Goal: Task Accomplishment & Management: Complete application form

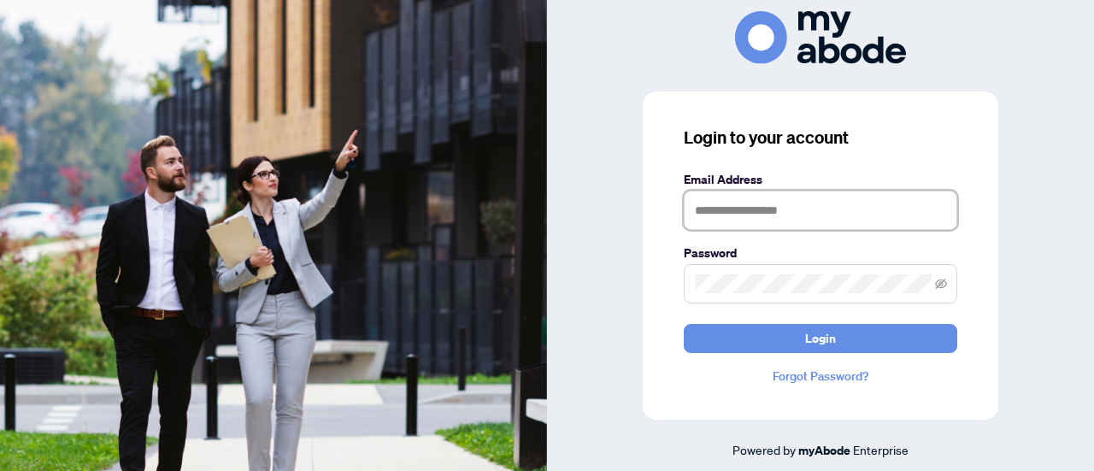
click at [762, 211] on input "text" at bounding box center [820, 210] width 273 height 39
type input "**********"
click at [684, 324] on button "Login" at bounding box center [820, 338] width 273 height 29
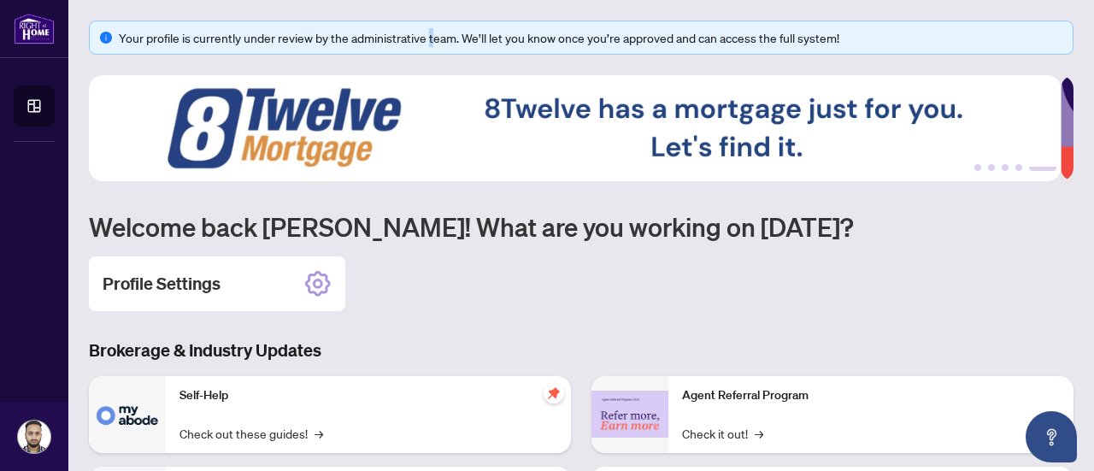
click at [431, 52] on div "Your profile is currently under review by the administrative team. We’ll let yo…" at bounding box center [581, 38] width 984 height 34
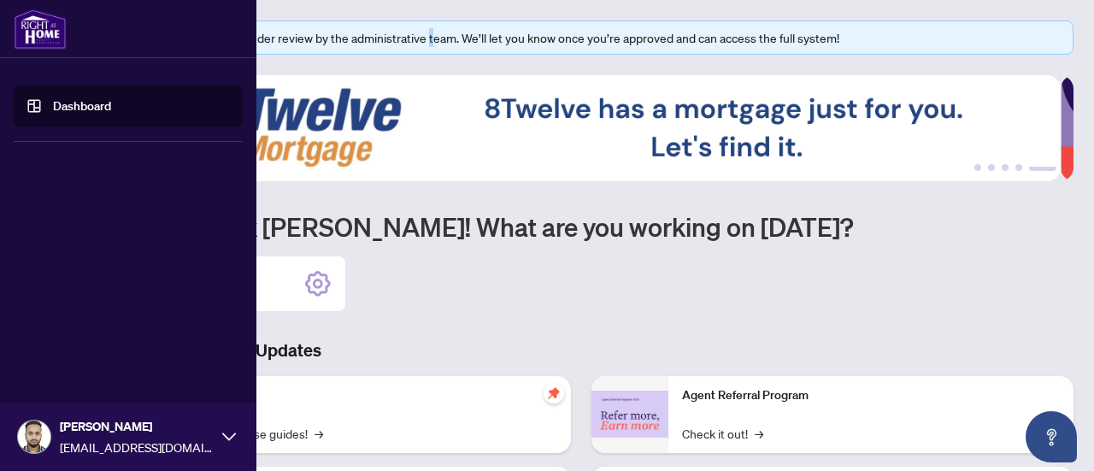
click at [77, 105] on link "Dashboard" at bounding box center [82, 105] width 58 height 15
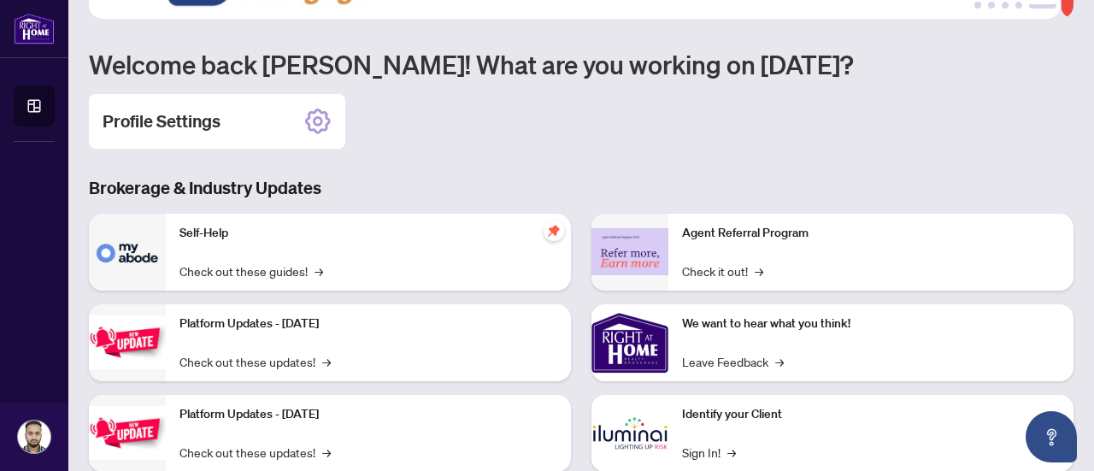
scroll to position [171, 0]
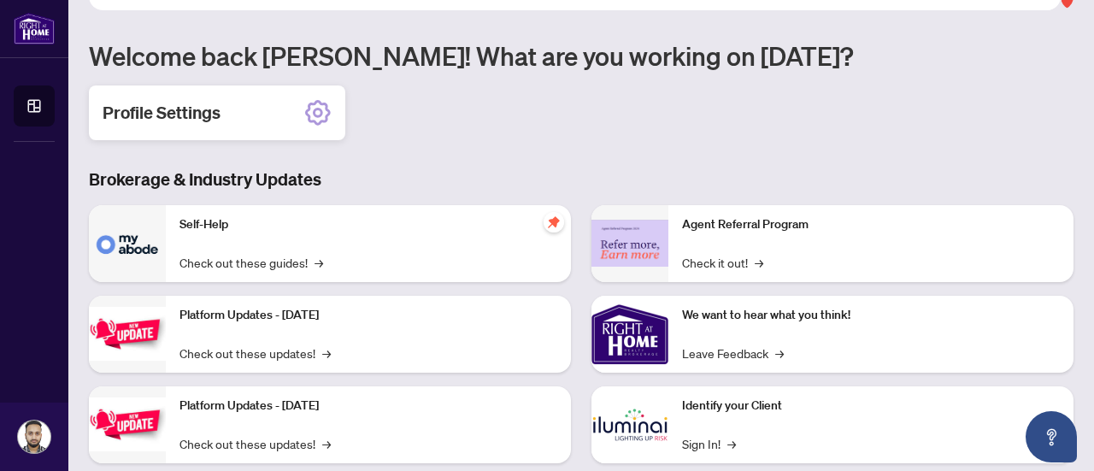
click at [300, 112] on div "Profile Settings" at bounding box center [217, 112] width 256 height 55
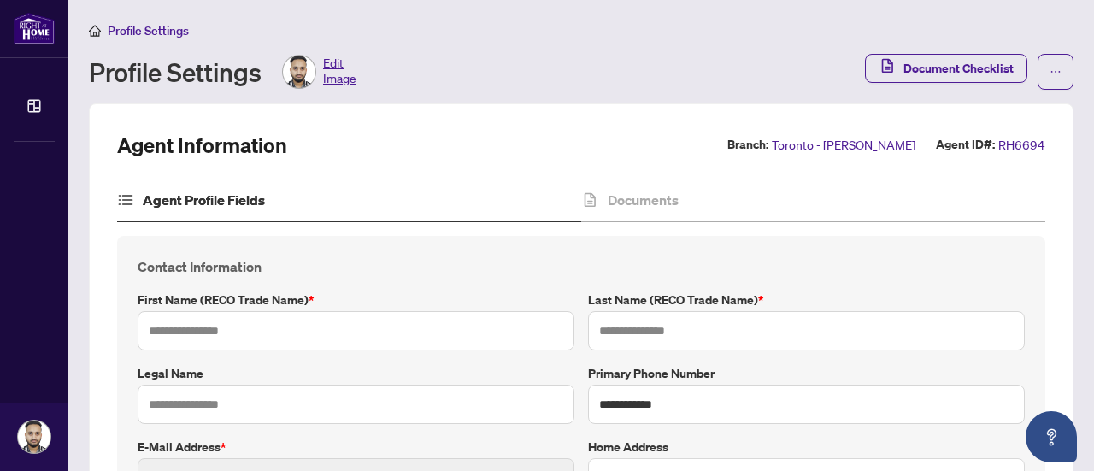
type input "*****"
type input "****"
type input "**********"
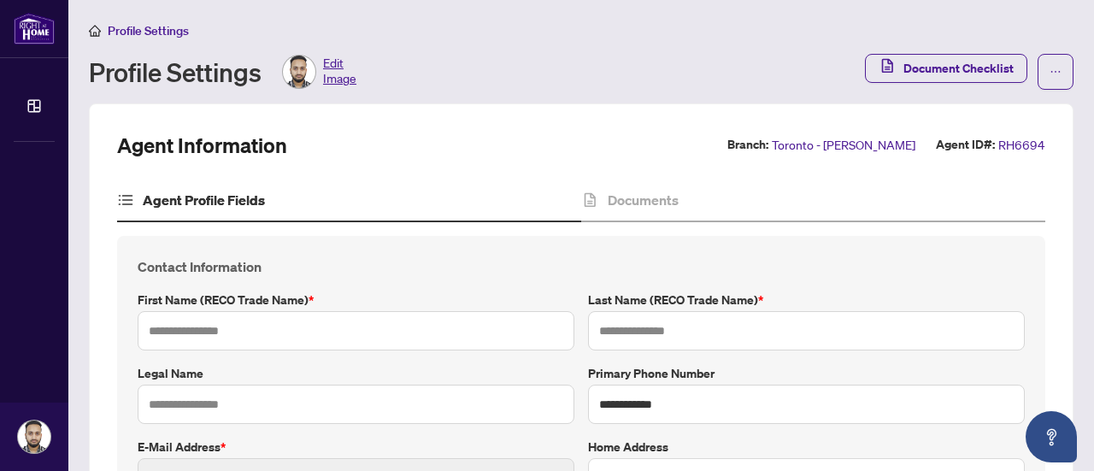
type input "*********"
type input "**********"
type input "****"
type input "*******"
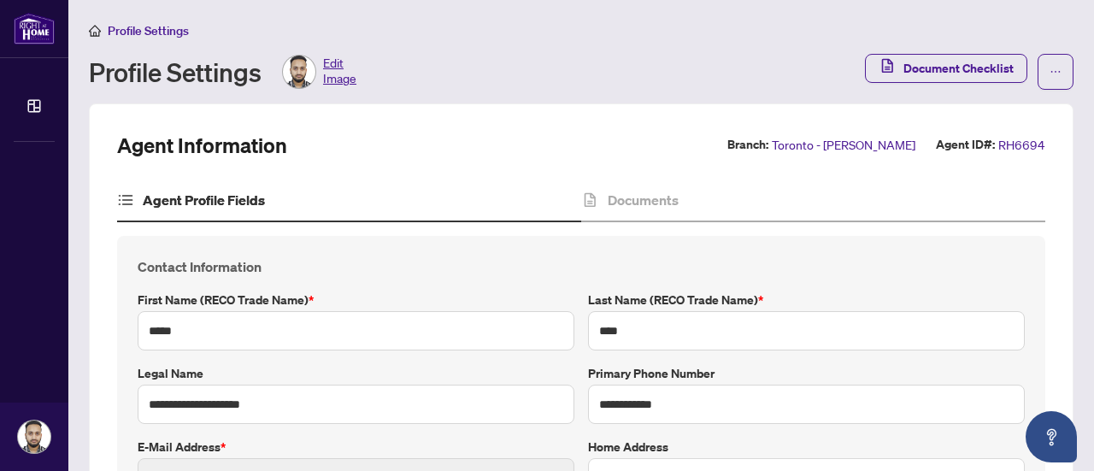
type input "**********"
type input "****"
type input "**********"
click at [969, 68] on span "Document Checklist" at bounding box center [958, 68] width 110 height 27
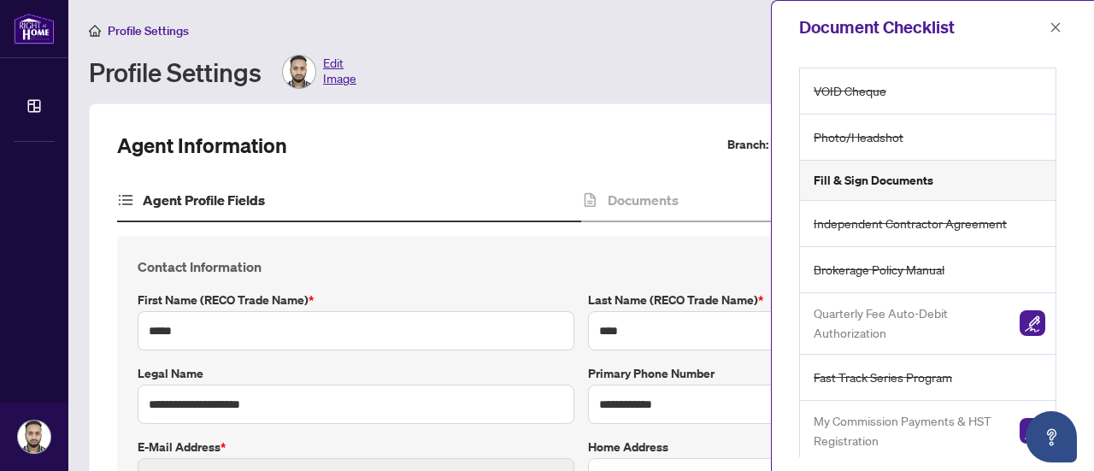
scroll to position [43, 0]
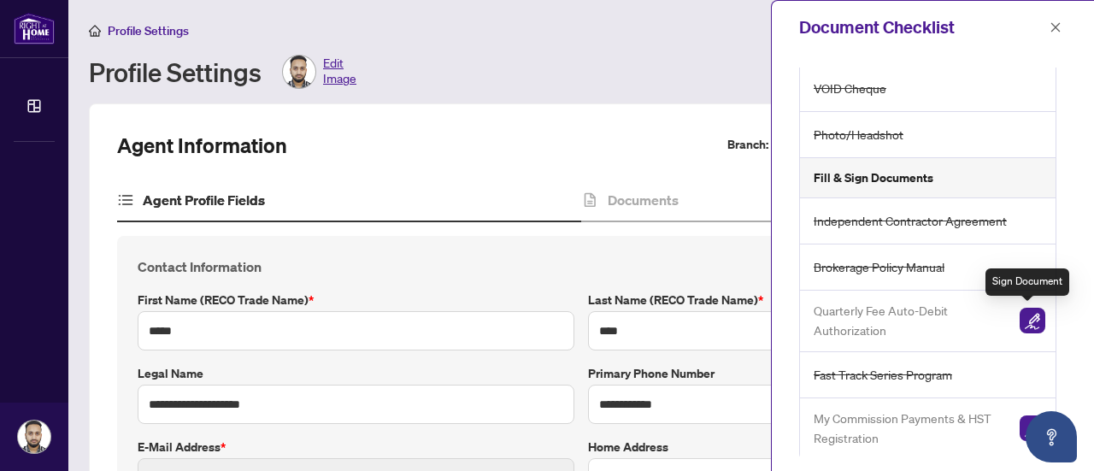
click at [1029, 314] on img "button" at bounding box center [1033, 321] width 26 height 26
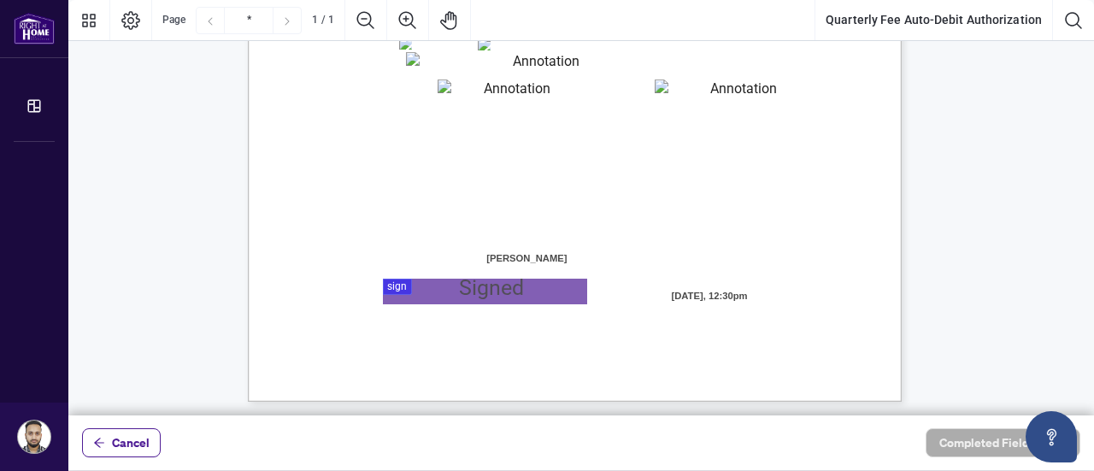
scroll to position [505, 0]
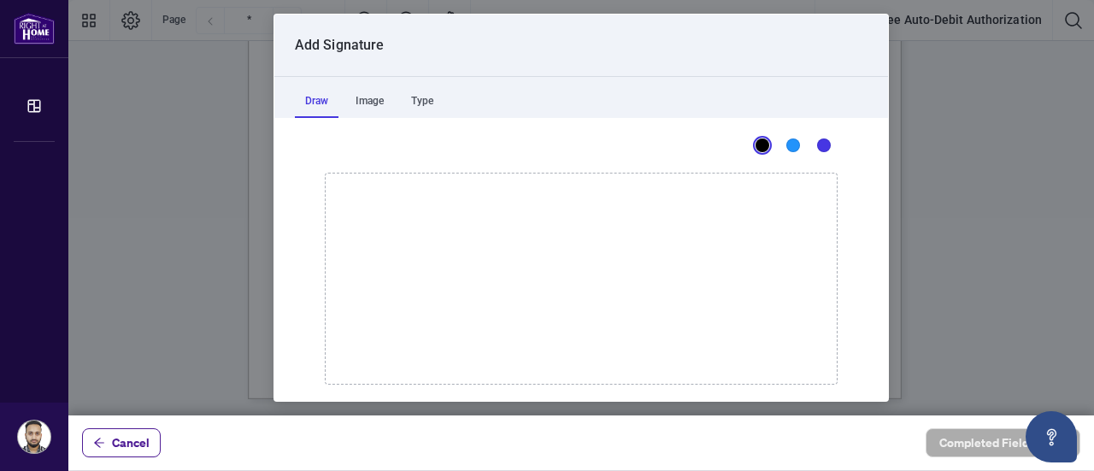
click at [427, 291] on div at bounding box center [580, 207] width 1025 height 415
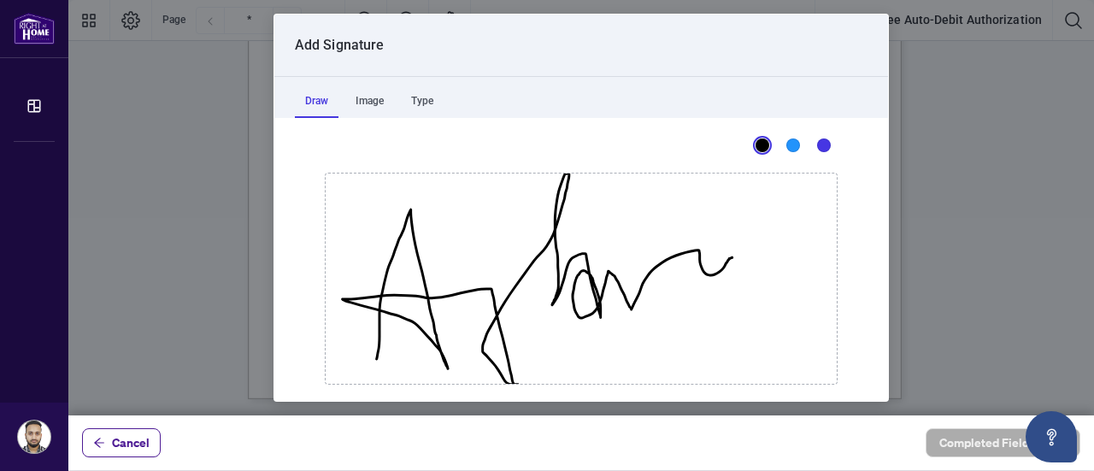
drag, startPoint x: 369, startPoint y: 358, endPoint x: 779, endPoint y: 226, distance: 430.0
click at [743, 251] on icon "Drawing canvas" at bounding box center [581, 278] width 511 height 210
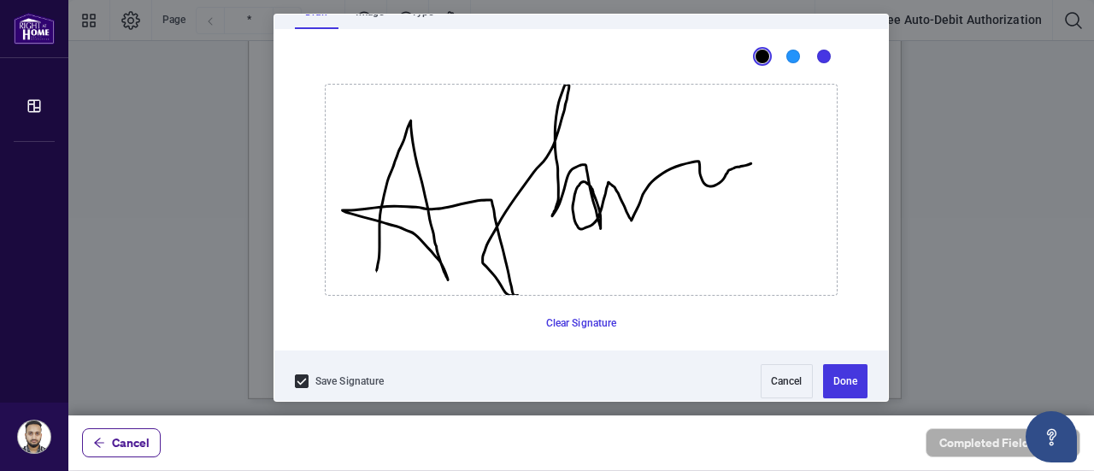
scroll to position [99, 0]
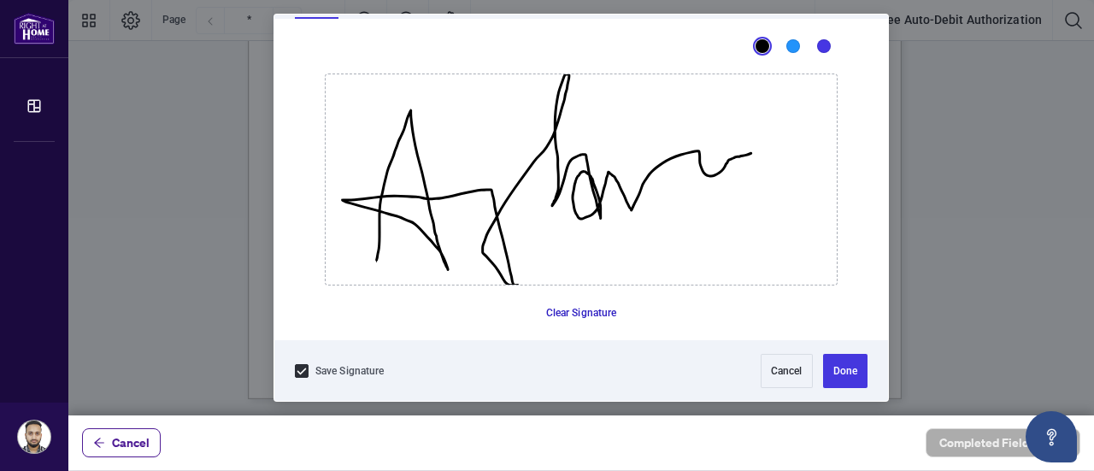
click at [593, 314] on button "Clear Signature" at bounding box center [581, 312] width 85 height 27
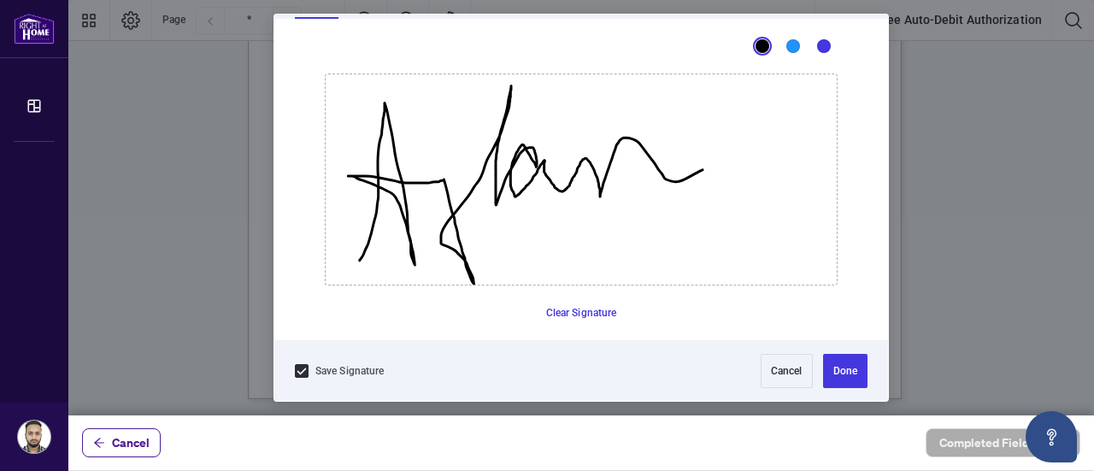
drag, startPoint x: 352, startPoint y: 259, endPoint x: 754, endPoint y: 114, distance: 427.1
click at [754, 117] on icon "Drawing canvas" at bounding box center [581, 179] width 511 height 210
click at [836, 361] on button "Done" at bounding box center [845, 371] width 44 height 34
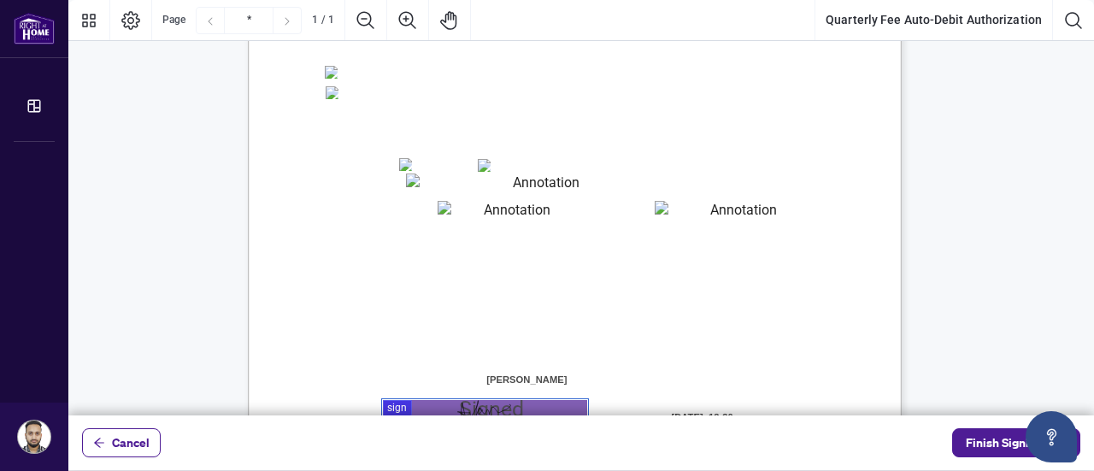
scroll to position [505, 0]
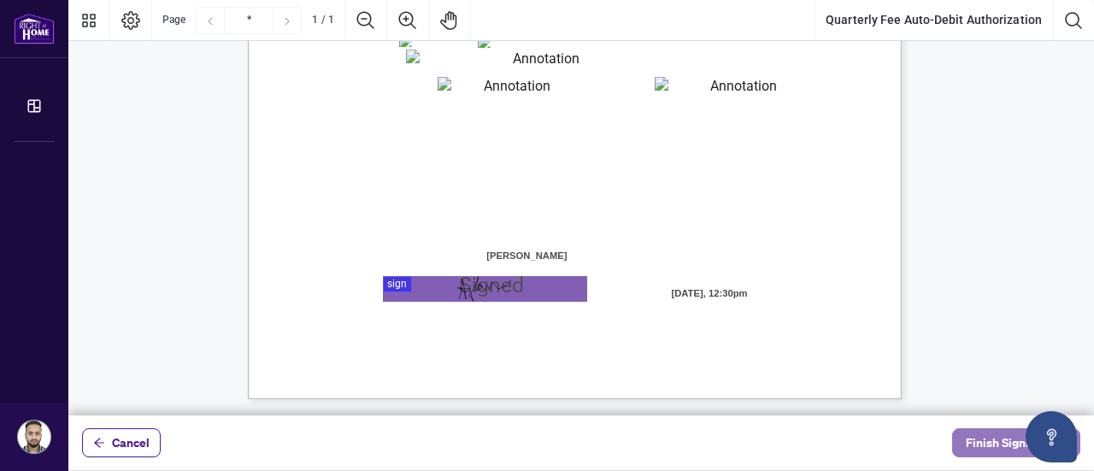
click at [1005, 438] on span "Finish Signing" at bounding box center [1004, 442] width 77 height 27
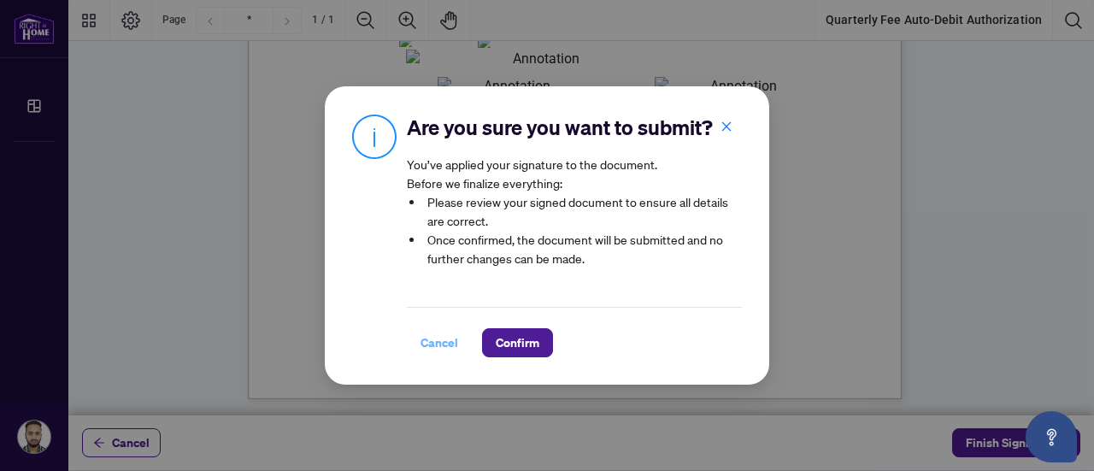
click at [440, 344] on span "Cancel" at bounding box center [439, 342] width 38 height 27
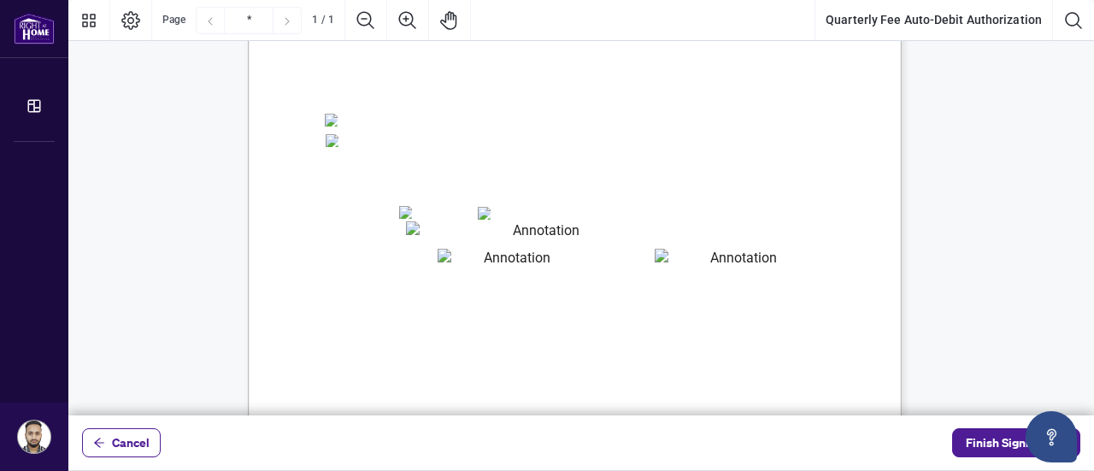
scroll to position [334, 0]
click at [480, 219] on span "☐" at bounding box center [483, 210] width 9 height 15
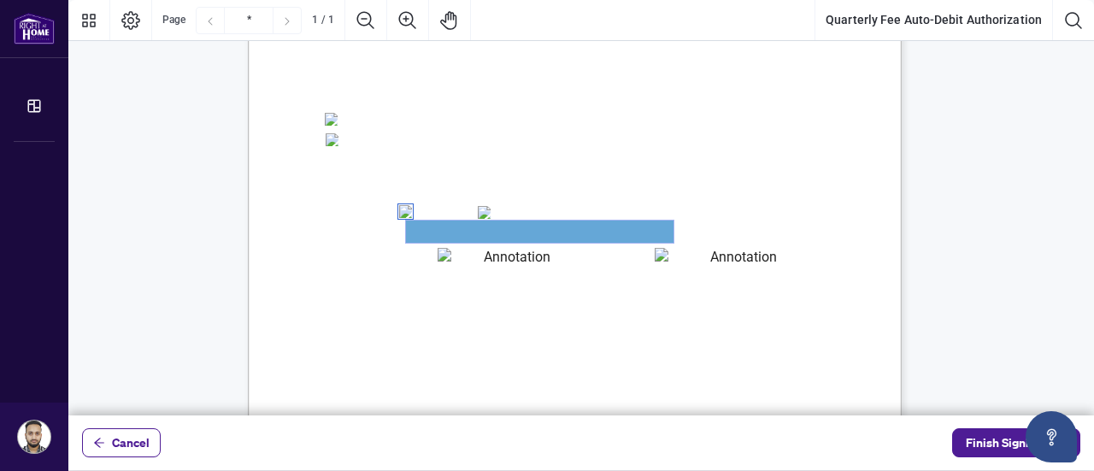
click at [450, 236] on textarea "01JYSH6N3QG8E1WFK6KJHV1ZM9" at bounding box center [539, 231] width 267 height 22
click at [454, 232] on textarea "01JYSH6N3QG8E1WFK6KJHV1ZM9" at bounding box center [539, 231] width 267 height 22
click at [455, 229] on textarea "01JYSH6N3QG8E1WFK6KJHV1ZM9" at bounding box center [539, 231] width 267 height 22
drag, startPoint x: 544, startPoint y: 224, endPoint x: 537, endPoint y: 250, distance: 27.4
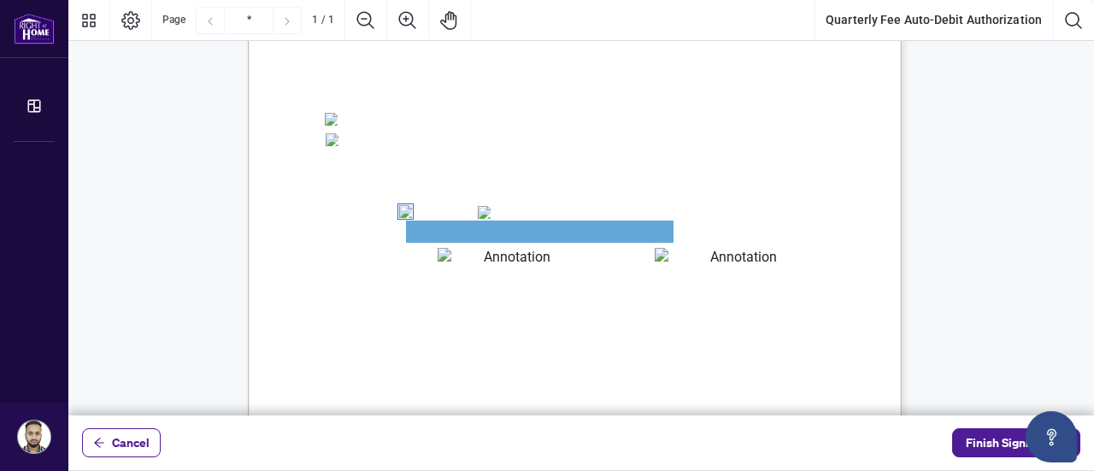
click at [540, 243] on div "Right at Home Realty, Brokerage Quarterly Fees Billing Authorization Quarterly …" at bounding box center [575, 147] width 654 height 846
click at [535, 235] on textarea "01JYSH6N3QG8E1WFK6KJHV1ZM9" at bounding box center [539, 231] width 267 height 22
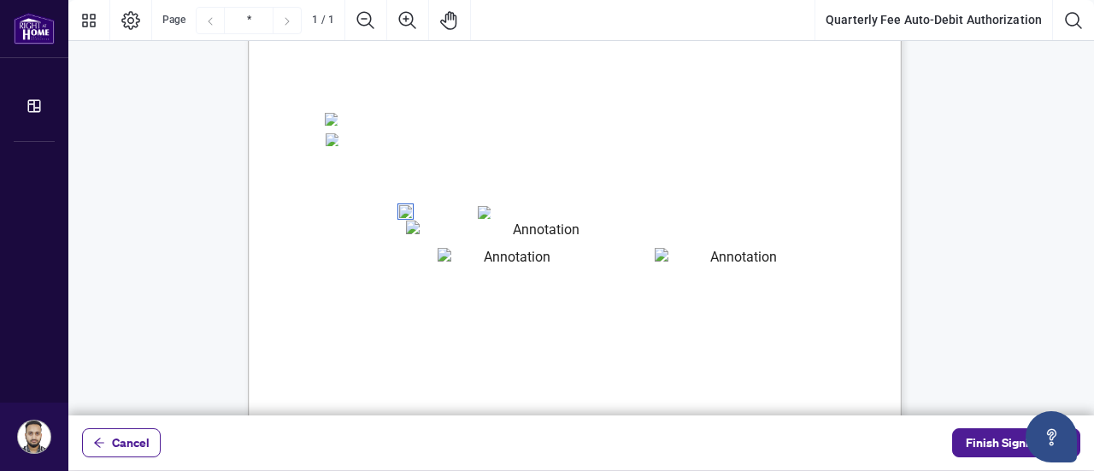
click at [385, 232] on span "Card Number:" at bounding box center [355, 238] width 59 height 13
click at [385, 233] on span "Card Number:" at bounding box center [355, 238] width 59 height 13
click at [385, 232] on span "Card Number:" at bounding box center [355, 238] width 59 height 13
click at [665, 230] on textarea "01JYSH6N3QG8E1WFK6KJHV1ZM9" at bounding box center [539, 230] width 267 height 21
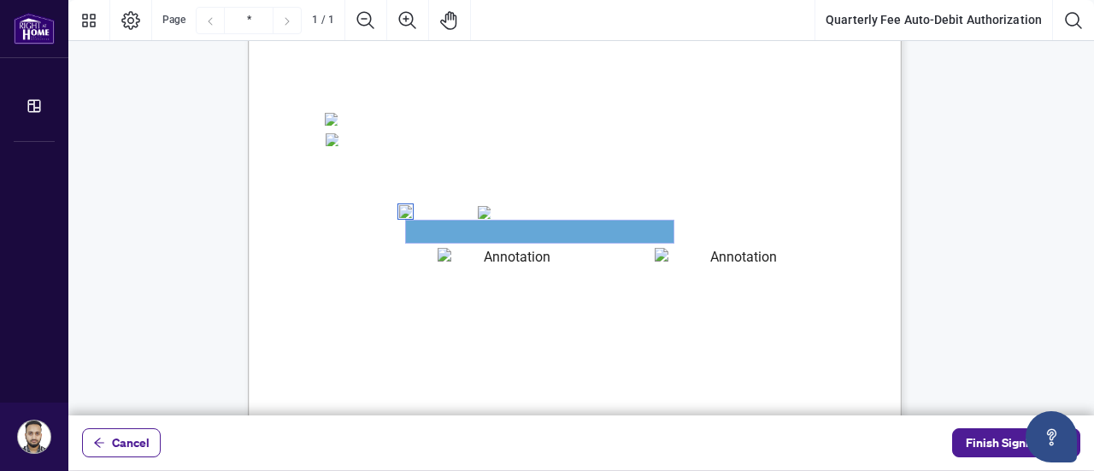
click at [489, 221] on textarea "01JYSH6N3QG8E1WFK6KJHV1ZM9" at bounding box center [539, 231] width 267 height 22
click at [466, 238] on textarea "01JYSH6N3QG8E1WFK6KJHV1ZM9" at bounding box center [539, 231] width 267 height 22
click at [513, 258] on textarea "01JYSH6Y8NC4A9ZZN4JET9H3W9" at bounding box center [510, 258] width 145 height 21
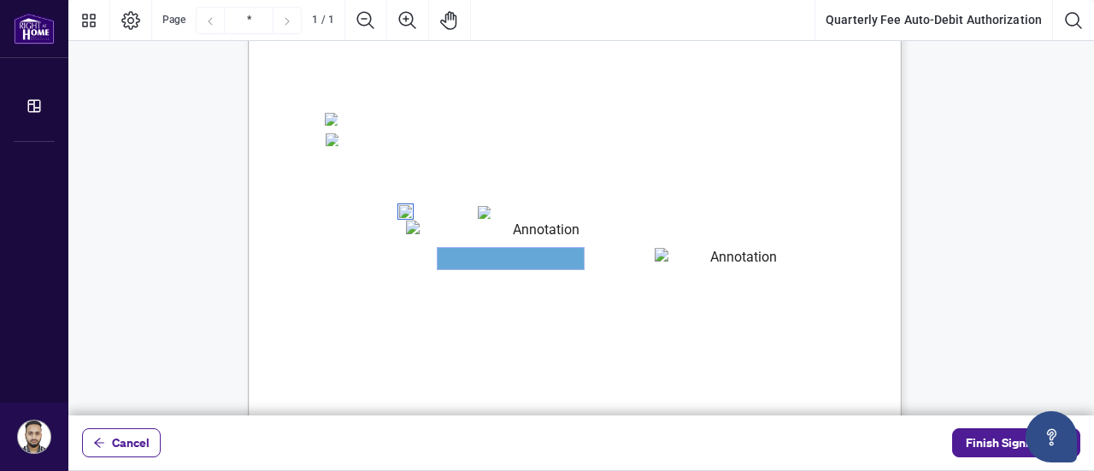
click at [513, 258] on textarea "01JYSH6Y8NC4A9ZZN4JET9H3W9" at bounding box center [511, 258] width 146 height 21
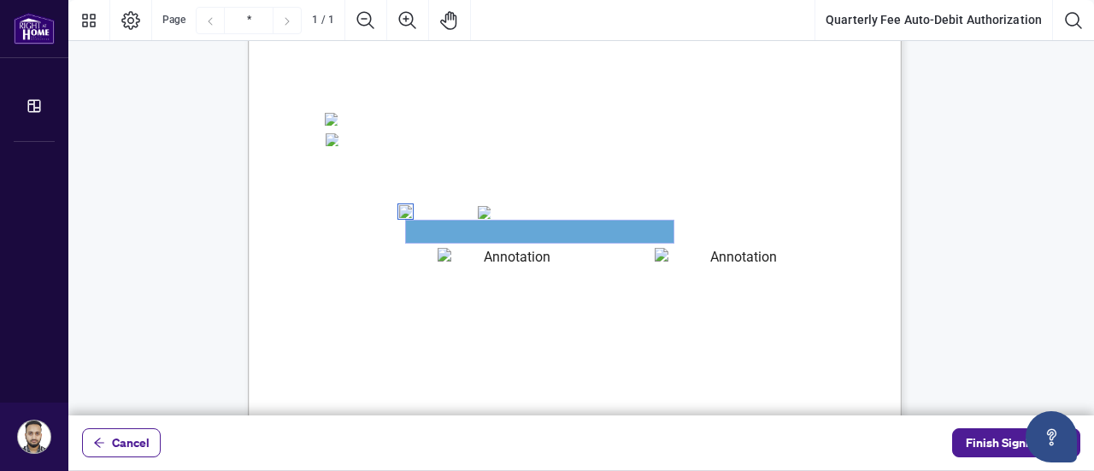
click at [451, 231] on textarea "01JYSH6N3QG8E1WFK6KJHV1ZM9" at bounding box center [539, 231] width 267 height 22
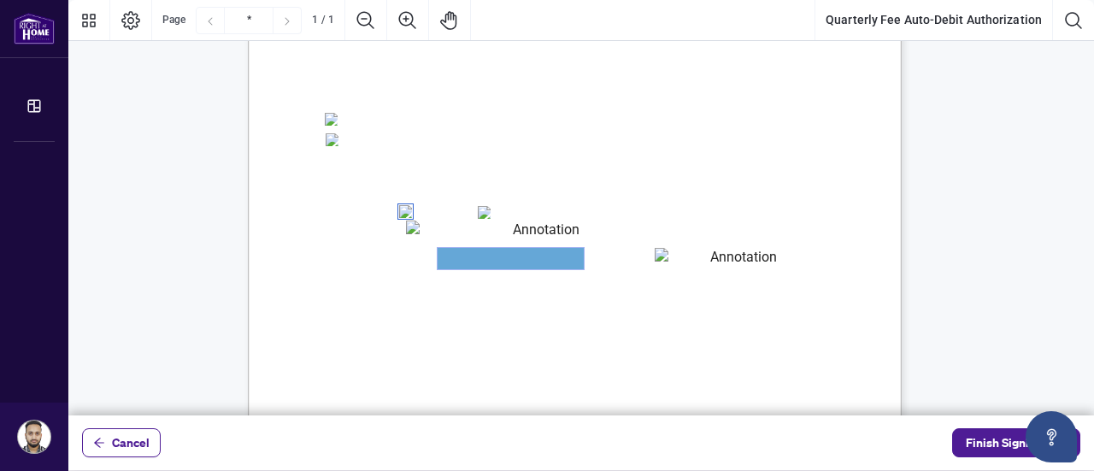
click at [483, 257] on textarea "01JYSH6Y8NC4A9ZZN4JET9H3W9" at bounding box center [511, 258] width 146 height 21
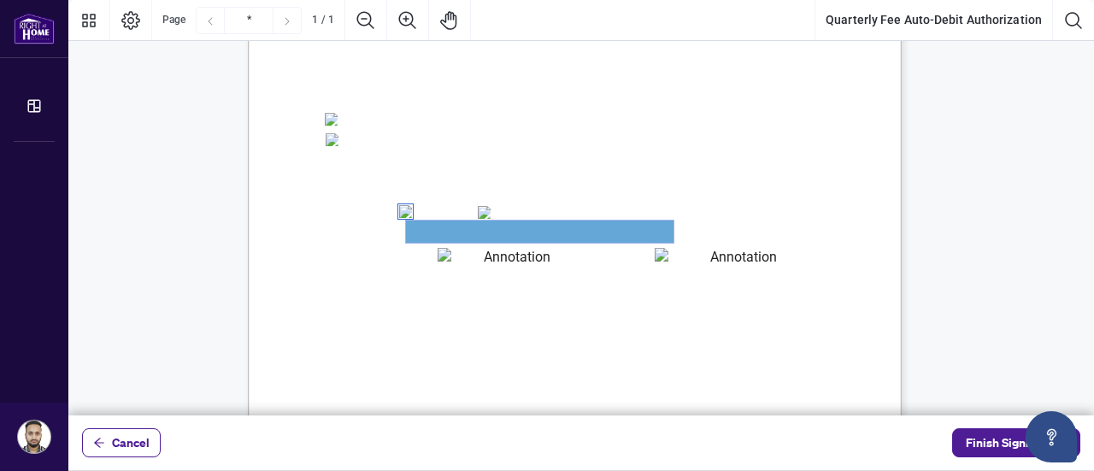
click at [426, 226] on textarea "01JYSH6N3QG8E1WFK6KJHV1ZM9" at bounding box center [539, 231] width 267 height 22
click at [438, 238] on textarea "01JYSH6N3QG8E1WFK6KJHV1ZM9" at bounding box center [539, 231] width 267 height 22
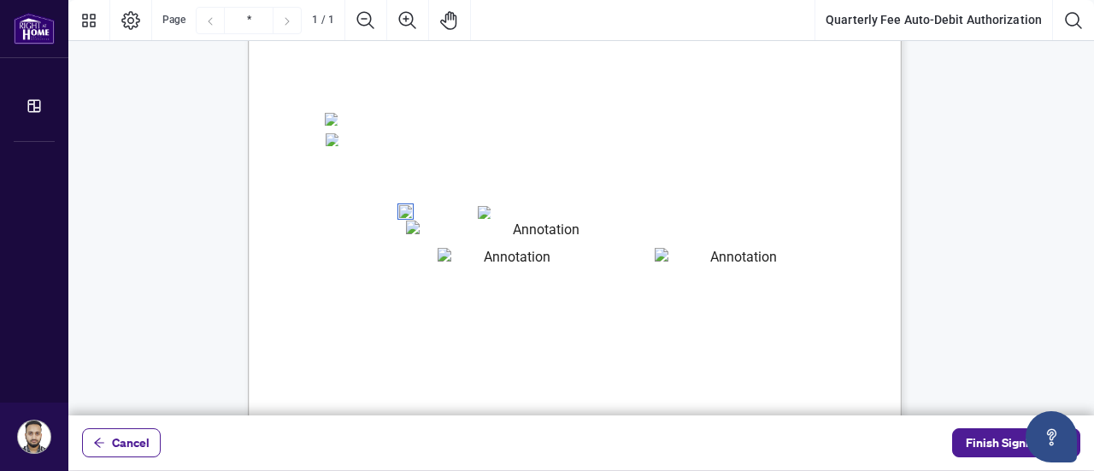
click at [385, 232] on span "Card Number:" at bounding box center [355, 238] width 59 height 13
click at [668, 232] on textarea "01JYSH6N3QG8E1WFK6KJHV1ZM9" at bounding box center [539, 230] width 267 height 21
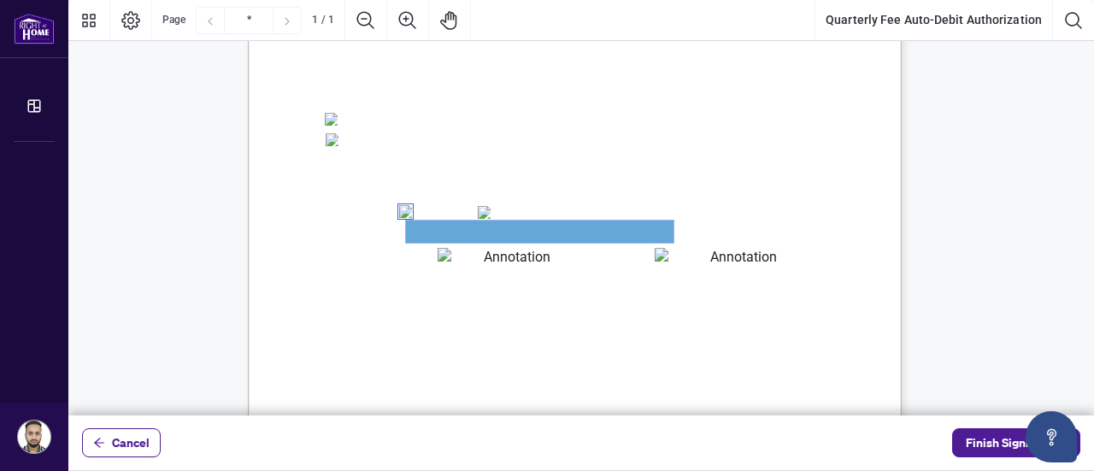
click at [663, 232] on textarea "01JYSH6N3QG8E1WFK6KJHV1ZM9" at bounding box center [539, 231] width 267 height 22
click at [439, 228] on textarea "01JYSH6N3QG8E1WFK6KJHV1ZM9" at bounding box center [539, 231] width 267 height 22
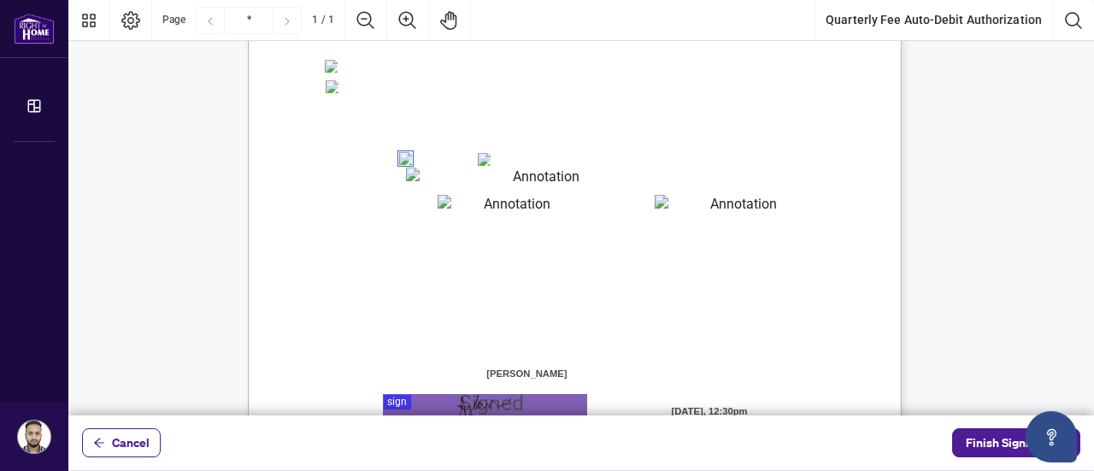
scroll to position [505, 0]
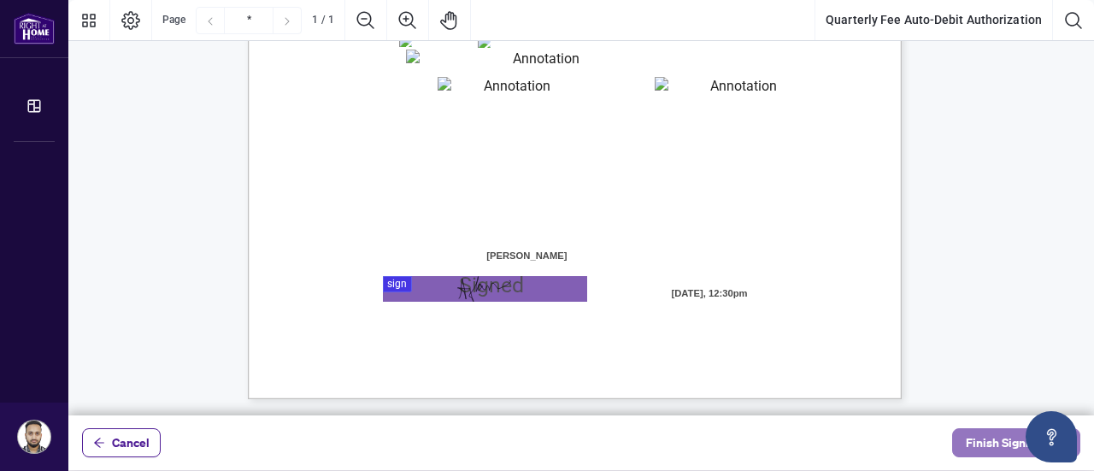
click at [986, 444] on span "Finish Signing" at bounding box center [1004, 442] width 77 height 27
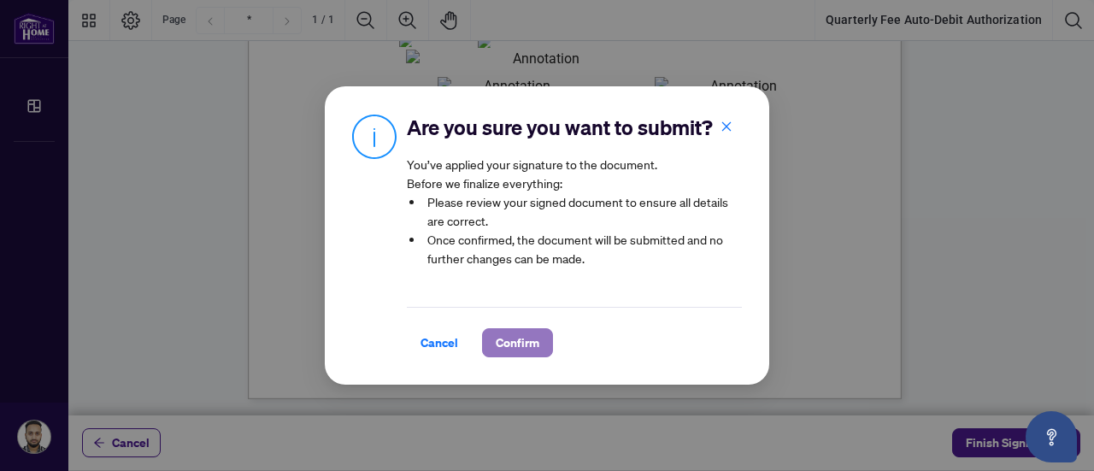
click at [528, 350] on span "Confirm" at bounding box center [518, 342] width 44 height 27
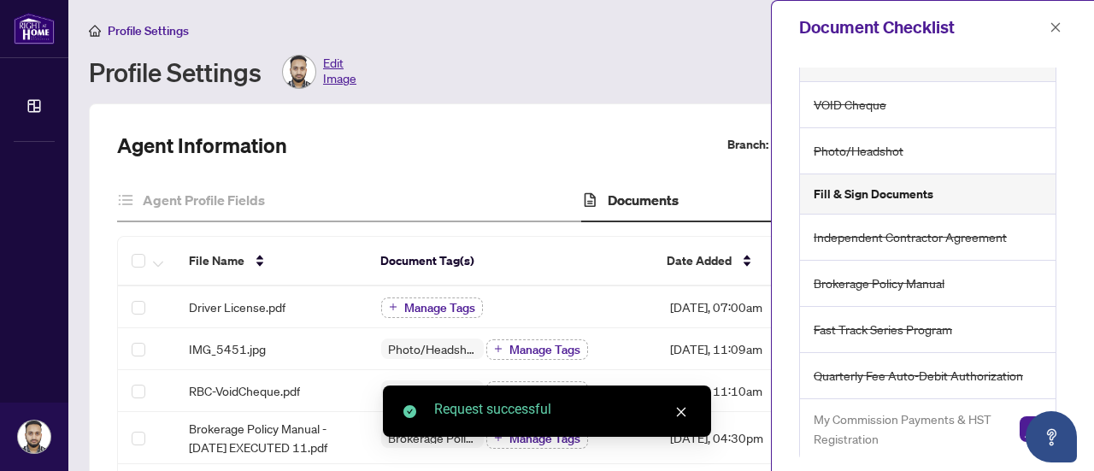
scroll to position [28, 0]
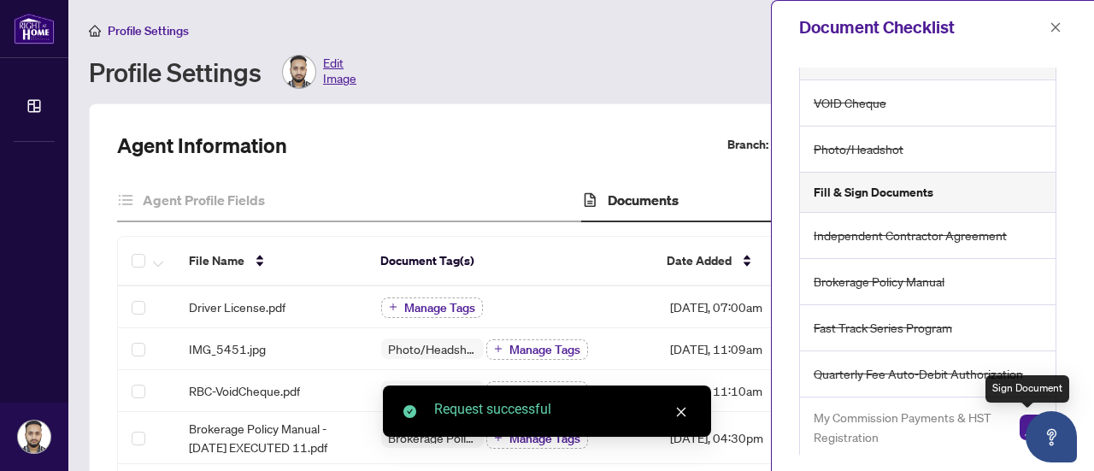
click at [1022, 423] on img "button" at bounding box center [1033, 427] width 26 height 26
